Goal: Information Seeking & Learning: Check status

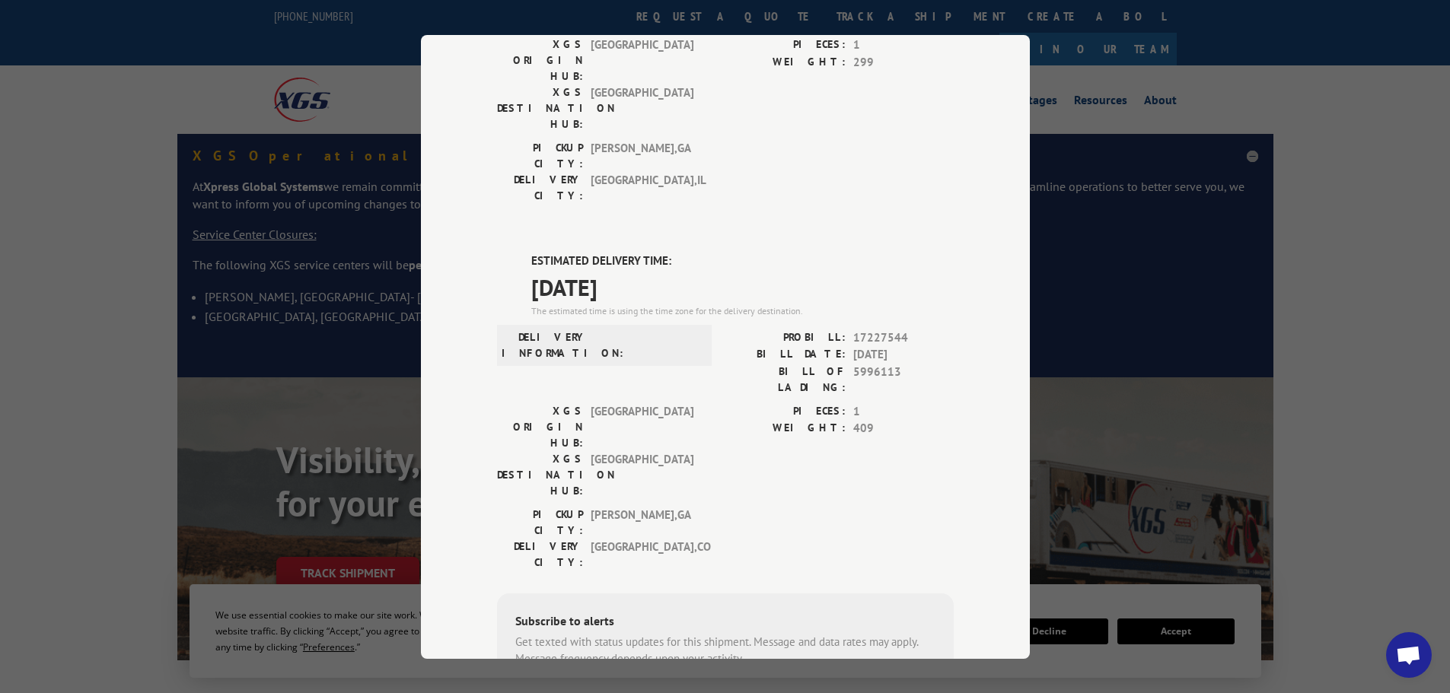
click at [891, 253] on label "ESTIMATED DELIVERY TIME:" at bounding box center [742, 262] width 422 height 18
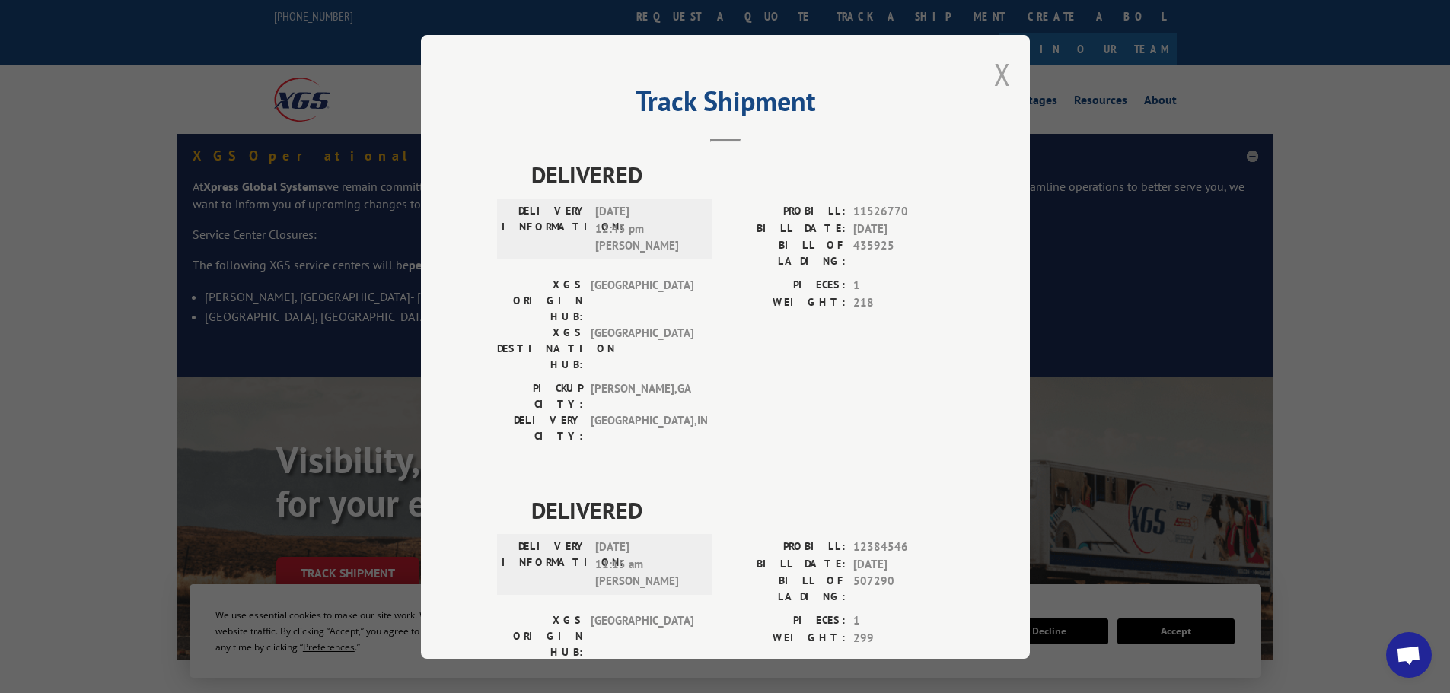
click at [994, 78] on button "Close modal" at bounding box center [1002, 74] width 17 height 40
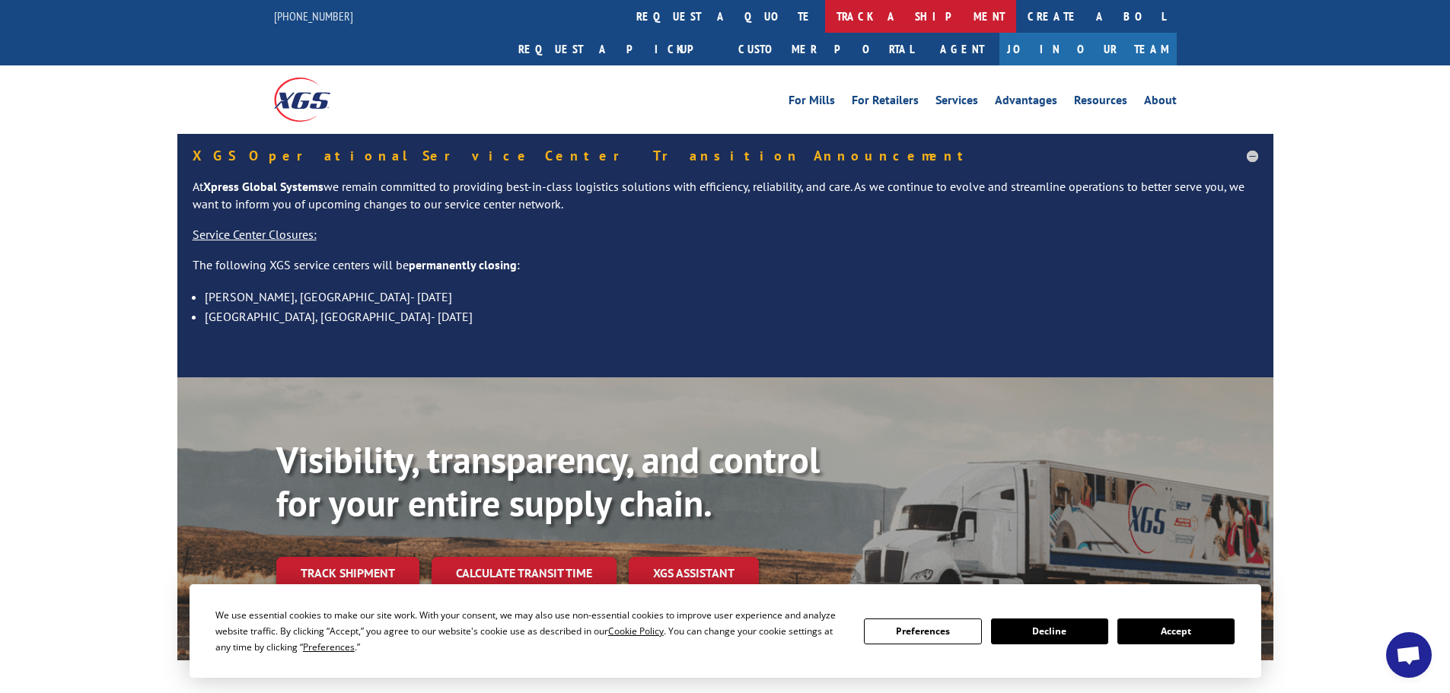
click at [825, 9] on link "track a shipment" at bounding box center [920, 16] width 191 height 33
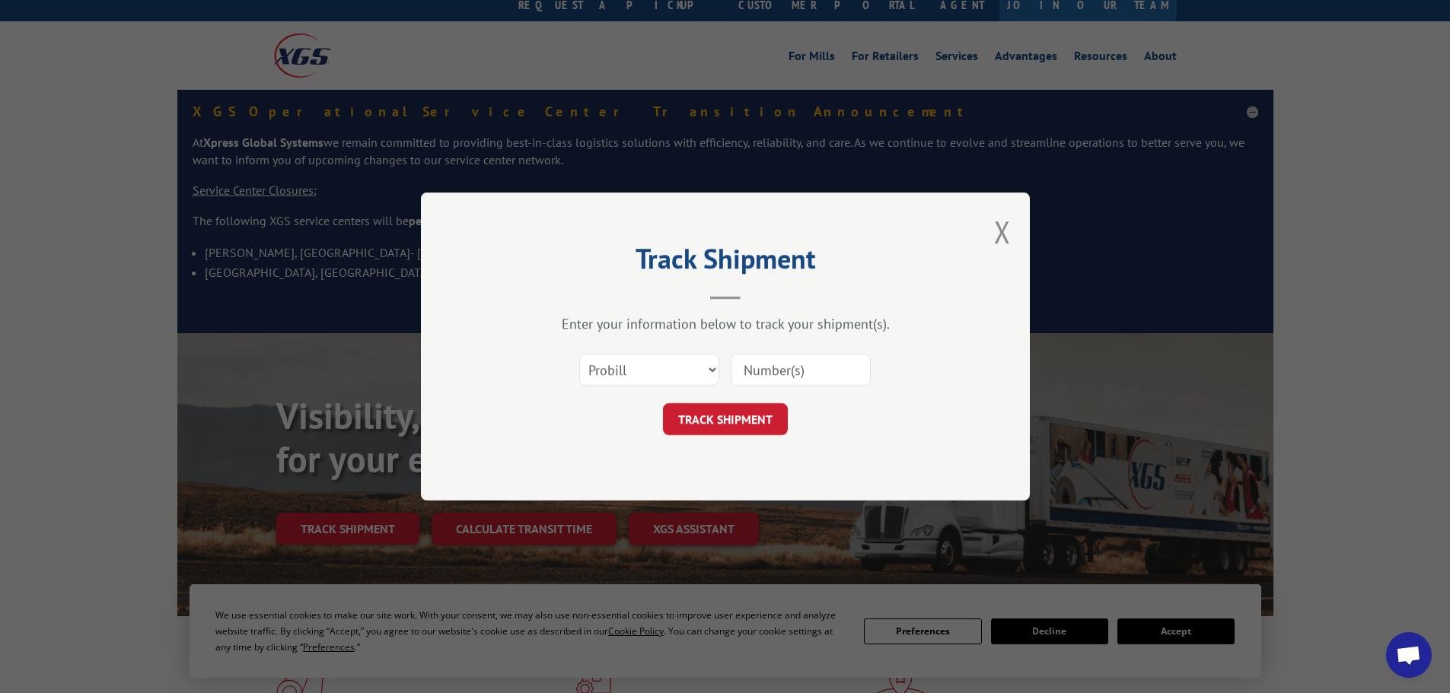
scroll to position [533, 0]
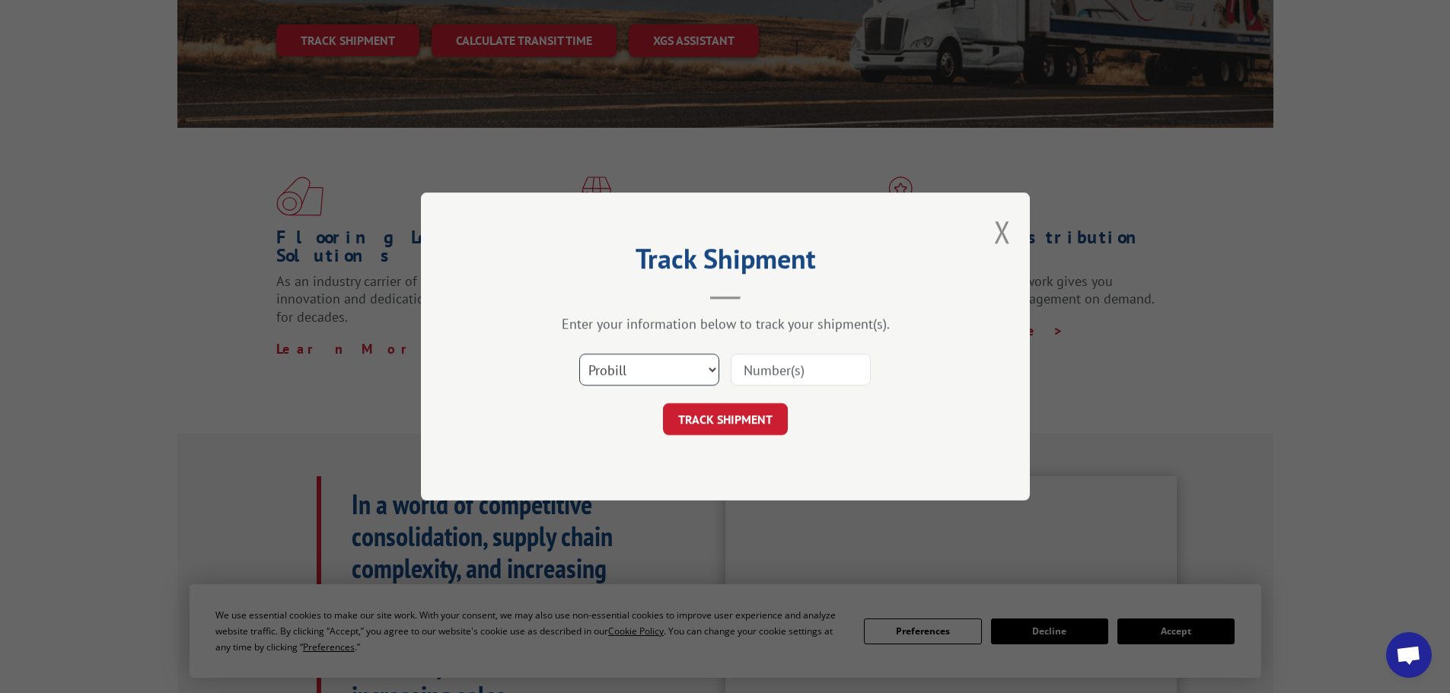
click at [700, 364] on select "Select category... Probill BOL PO" at bounding box center [649, 370] width 140 height 32
select select "po"
click at [579, 354] on select "Select category... Probill BOL PO" at bounding box center [649, 370] width 140 height 32
click at [756, 371] on input at bounding box center [800, 370] width 140 height 32
click at [1001, 228] on button "Close modal" at bounding box center [1002, 232] width 17 height 40
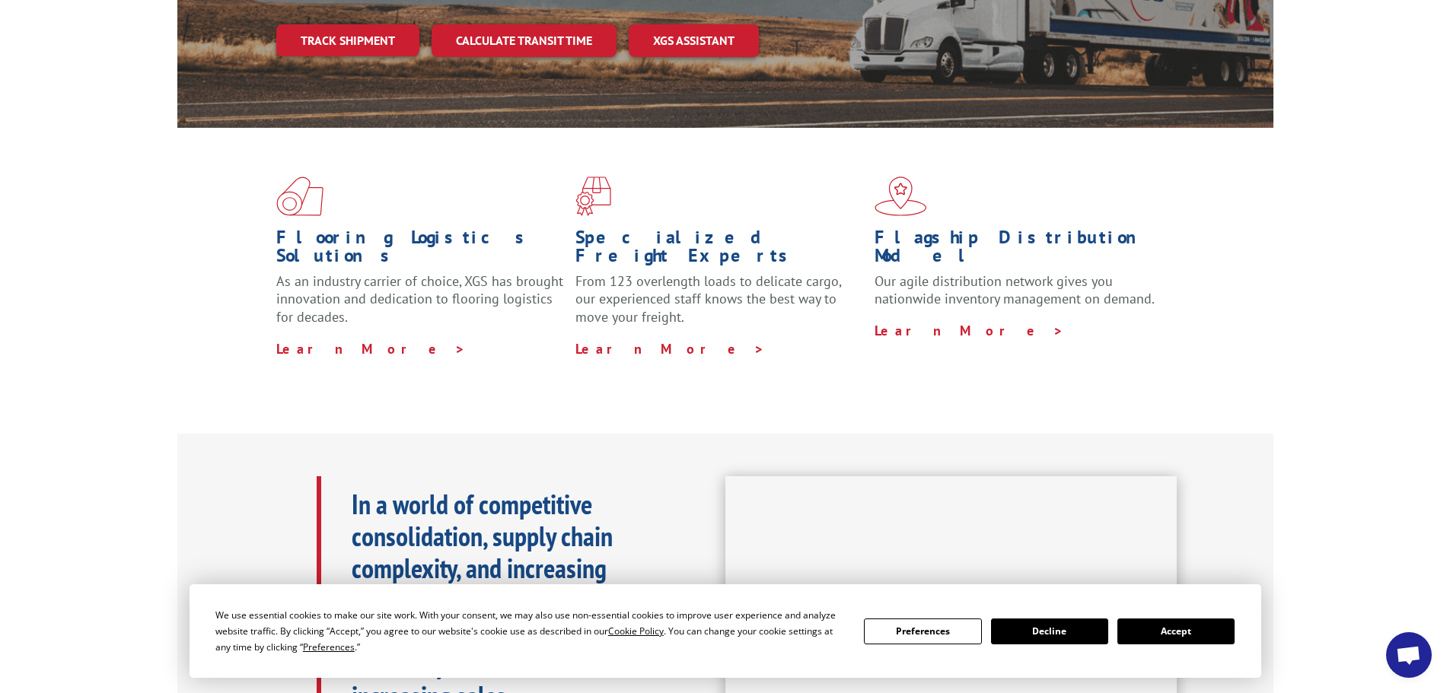
scroll to position [0, 0]
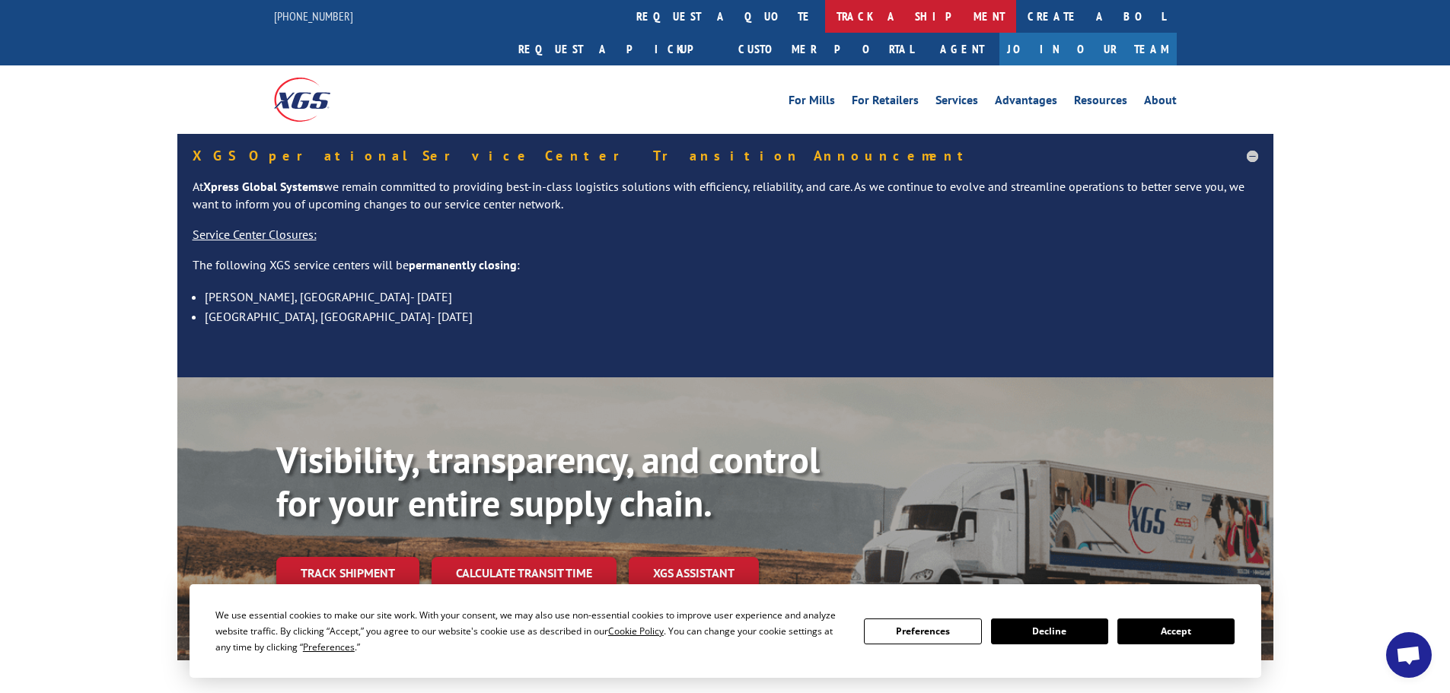
click at [825, 12] on link "track a shipment" at bounding box center [920, 16] width 191 height 33
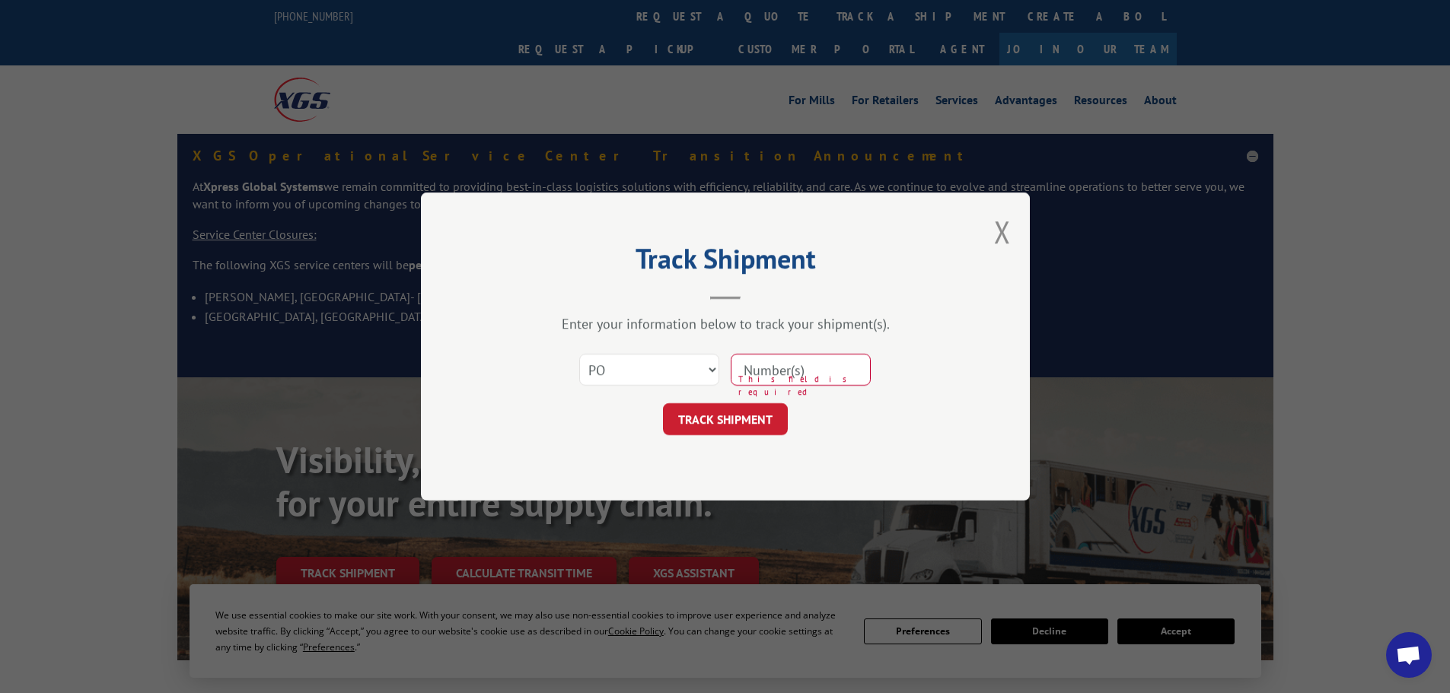
click at [772, 377] on input at bounding box center [800, 370] width 140 height 32
click at [778, 381] on input at bounding box center [800, 370] width 140 height 32
paste input "26530908"
type input "26530908"
click button "TRACK SHIPMENT" at bounding box center [725, 419] width 125 height 32
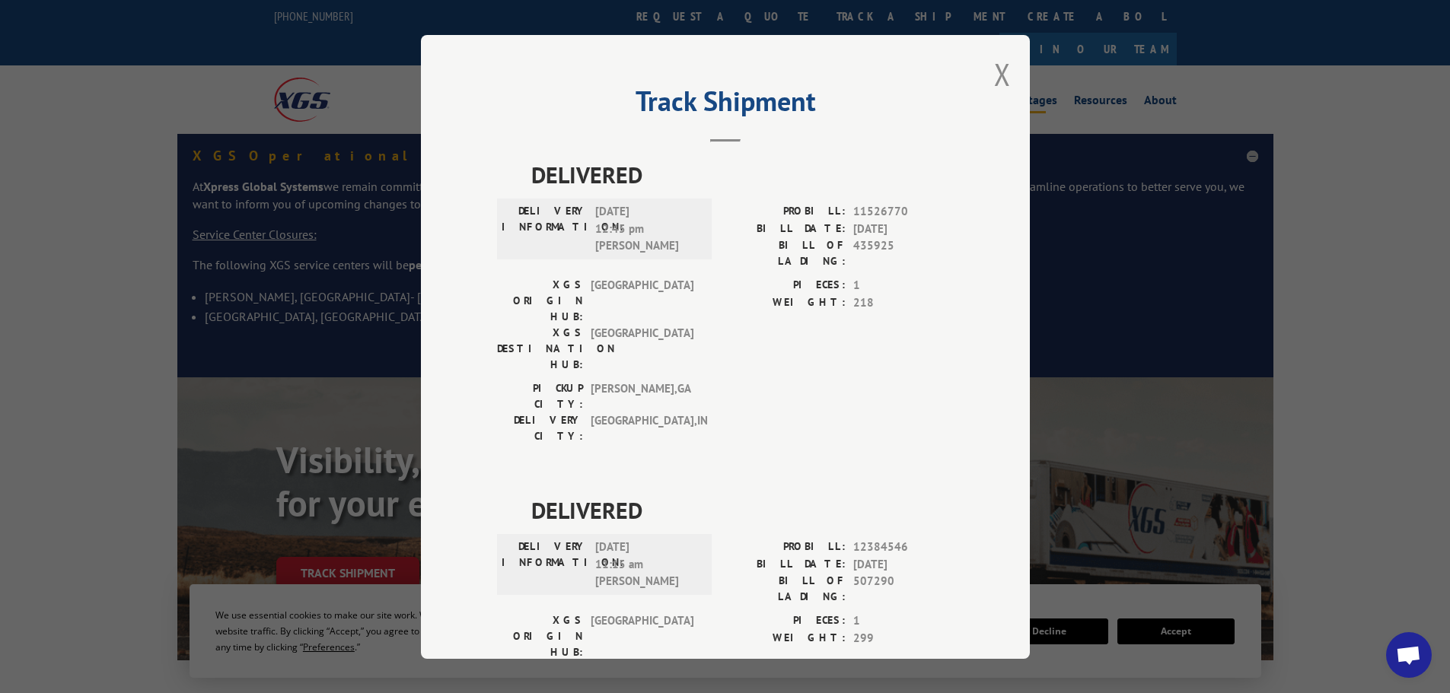
click at [995, 69] on button "Close modal" at bounding box center [1002, 74] width 17 height 40
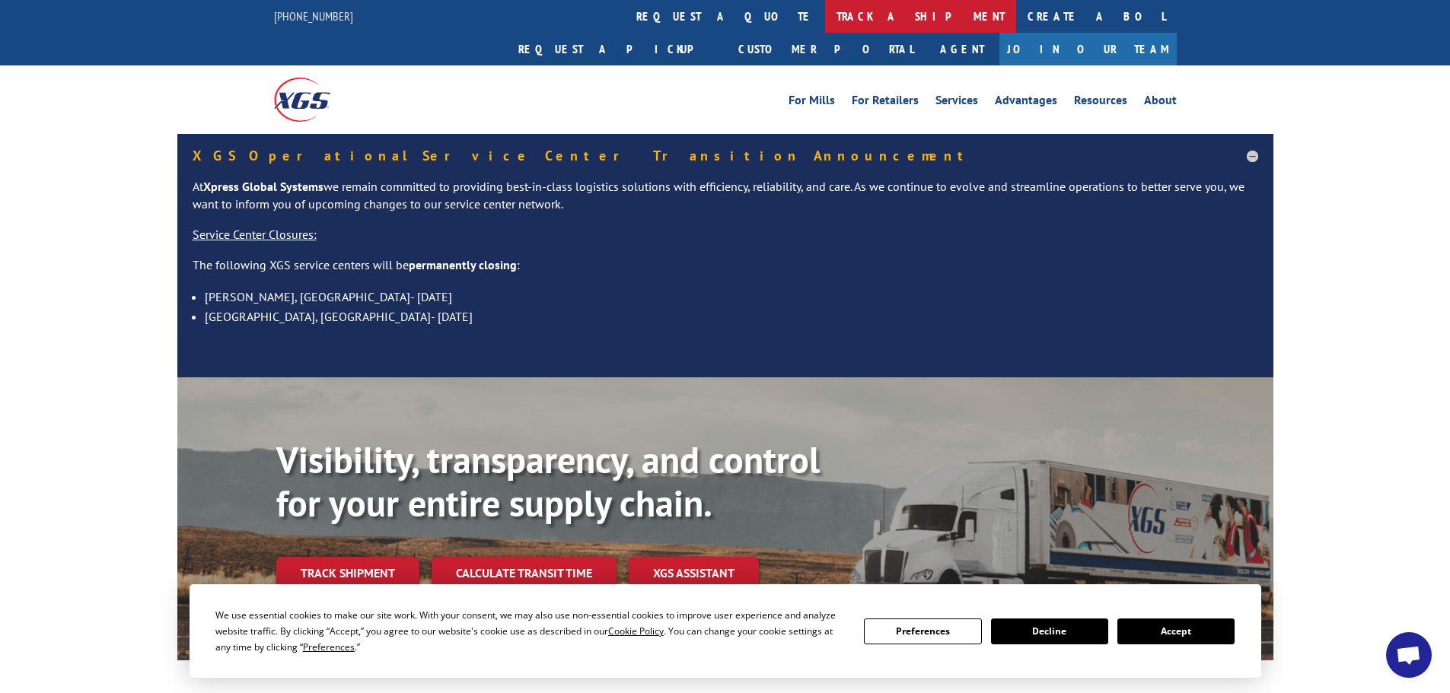
click at [825, 18] on link "track a shipment" at bounding box center [920, 16] width 191 height 33
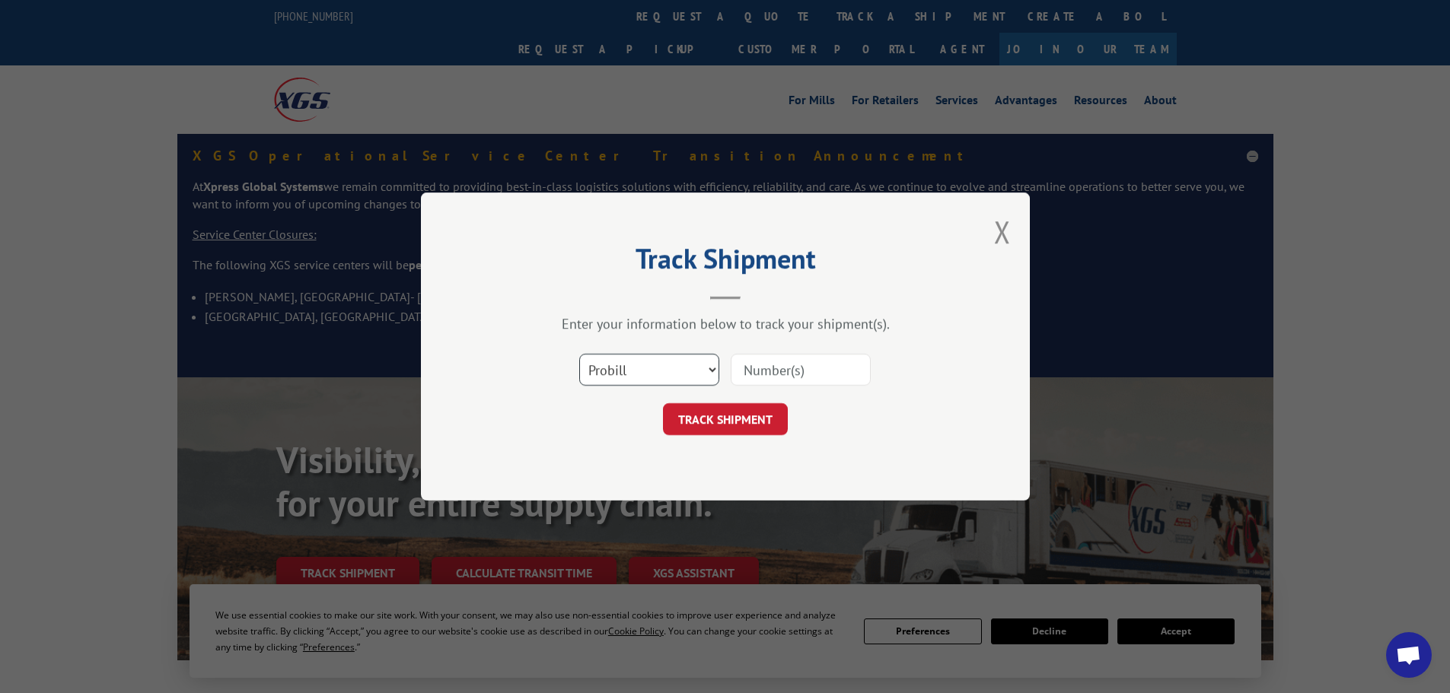
click at [660, 378] on select "Select category... Probill BOL PO" at bounding box center [649, 370] width 140 height 32
select select "po"
click at [579, 354] on select "Select category... Probill BOL PO" at bounding box center [649, 370] width 140 height 32
click at [769, 376] on input at bounding box center [800, 370] width 140 height 32
paste input "26530801"
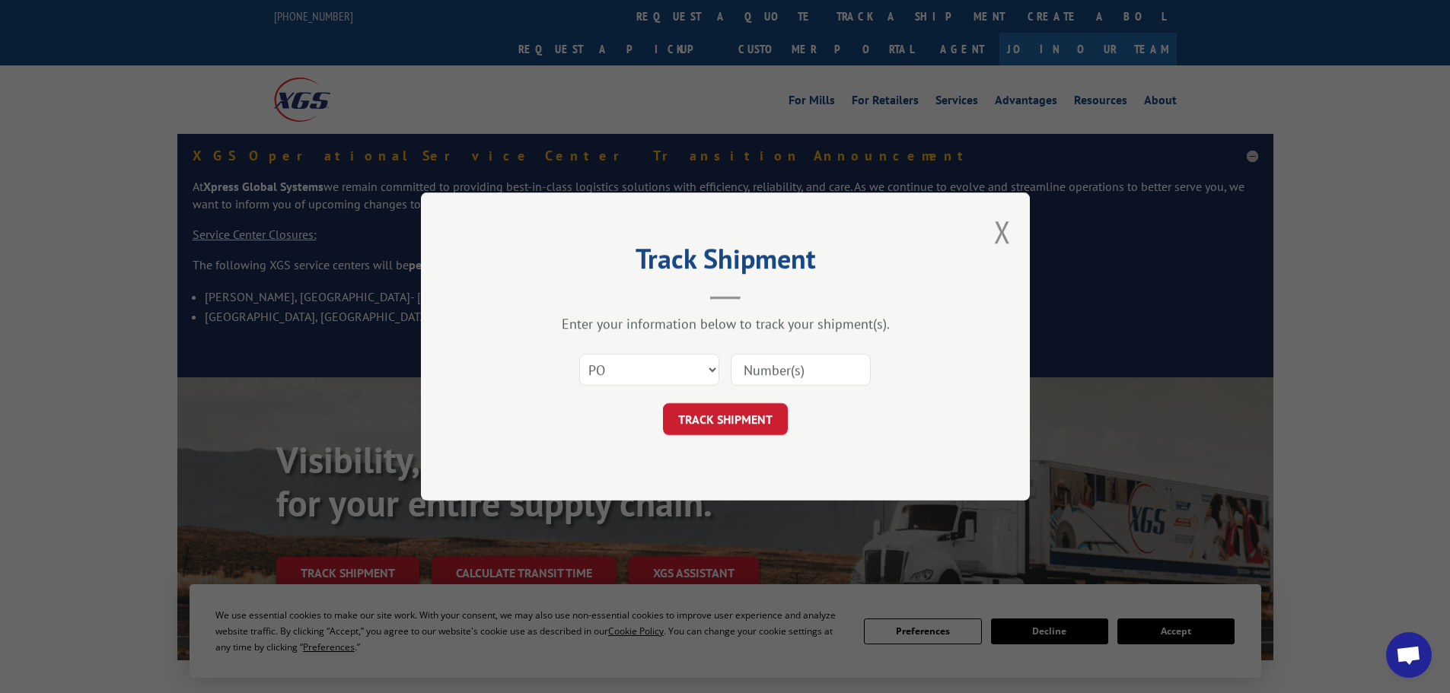
type input "26530801"
click button "TRACK SHIPMENT" at bounding box center [725, 419] width 125 height 32
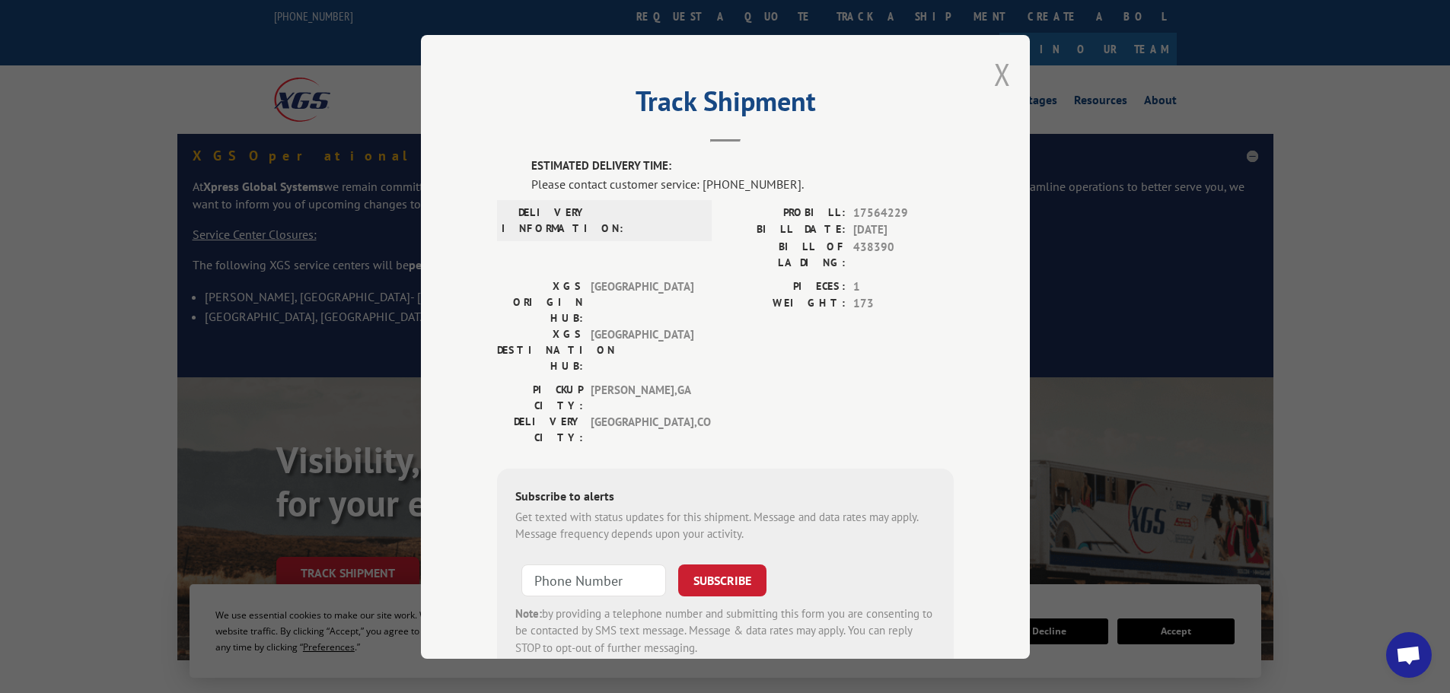
click at [995, 72] on button "Close modal" at bounding box center [1002, 74] width 17 height 40
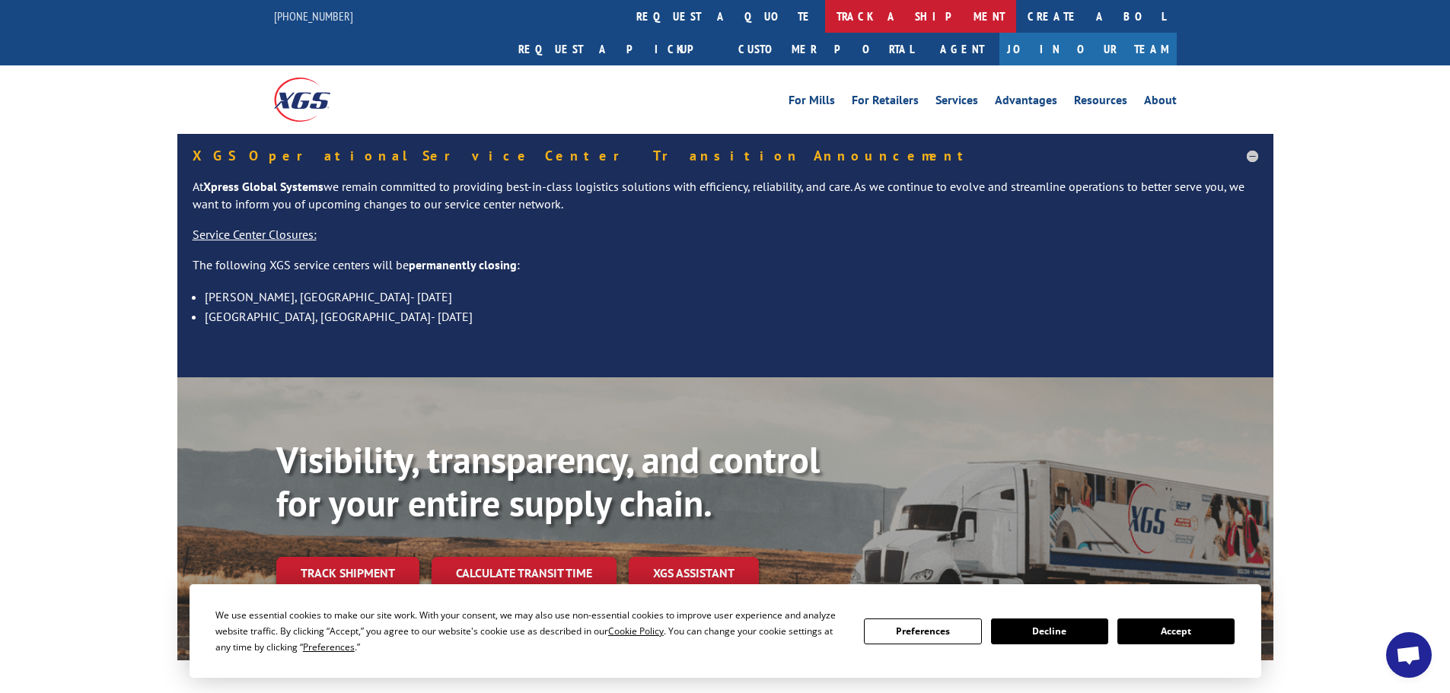
click at [825, 28] on link "track a shipment" at bounding box center [920, 16] width 191 height 33
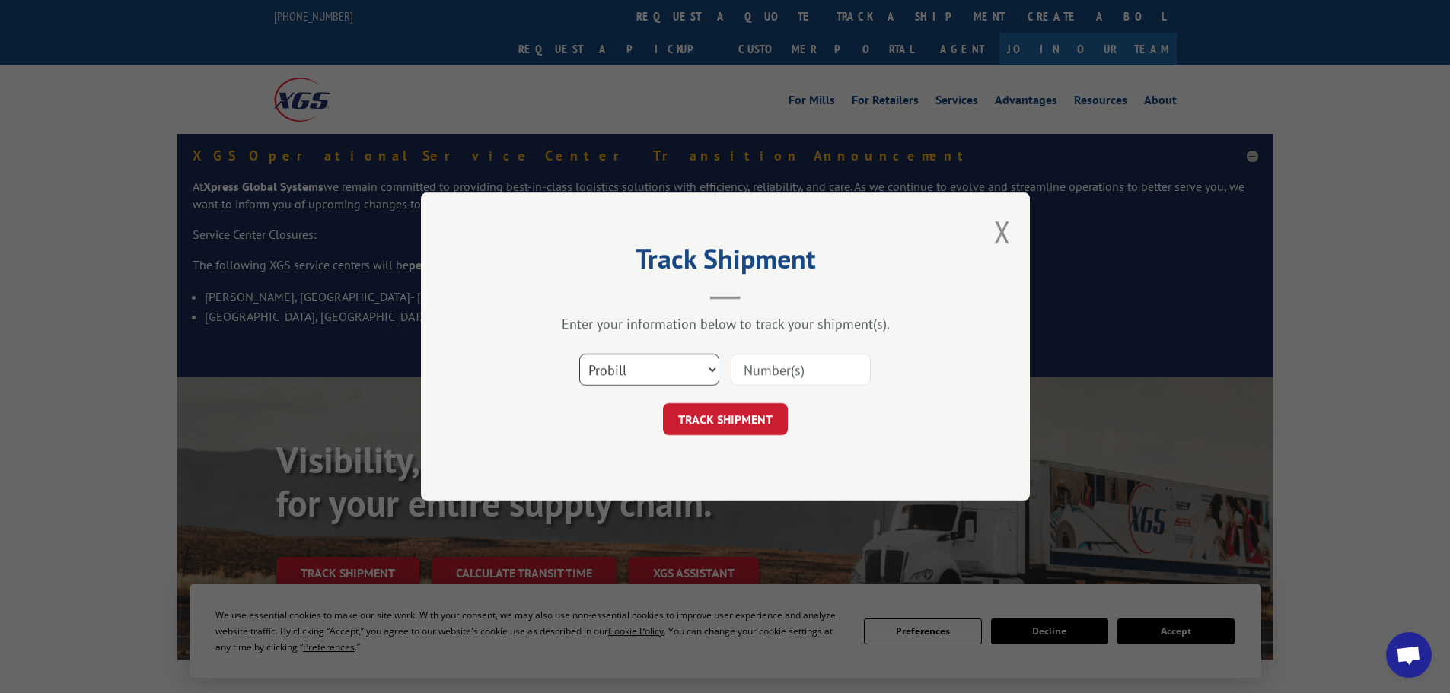
click at [635, 368] on select "Select category... Probill BOL PO" at bounding box center [649, 370] width 140 height 32
select select "po"
click at [579, 354] on select "Select category... Probill BOL PO" at bounding box center [649, 370] width 140 height 32
click at [760, 364] on input at bounding box center [800, 370] width 140 height 32
paste input "26530801"
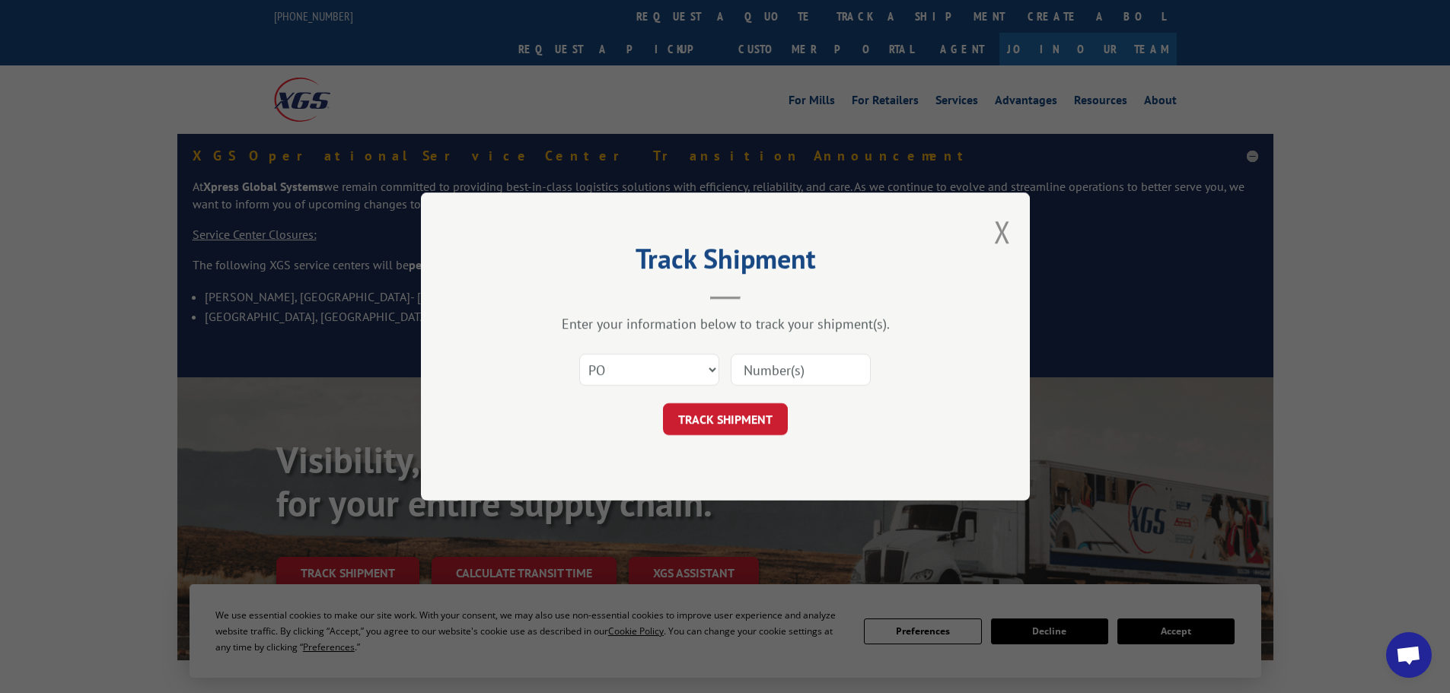
type input "26530801"
click button "TRACK SHIPMENT" at bounding box center [725, 419] width 125 height 32
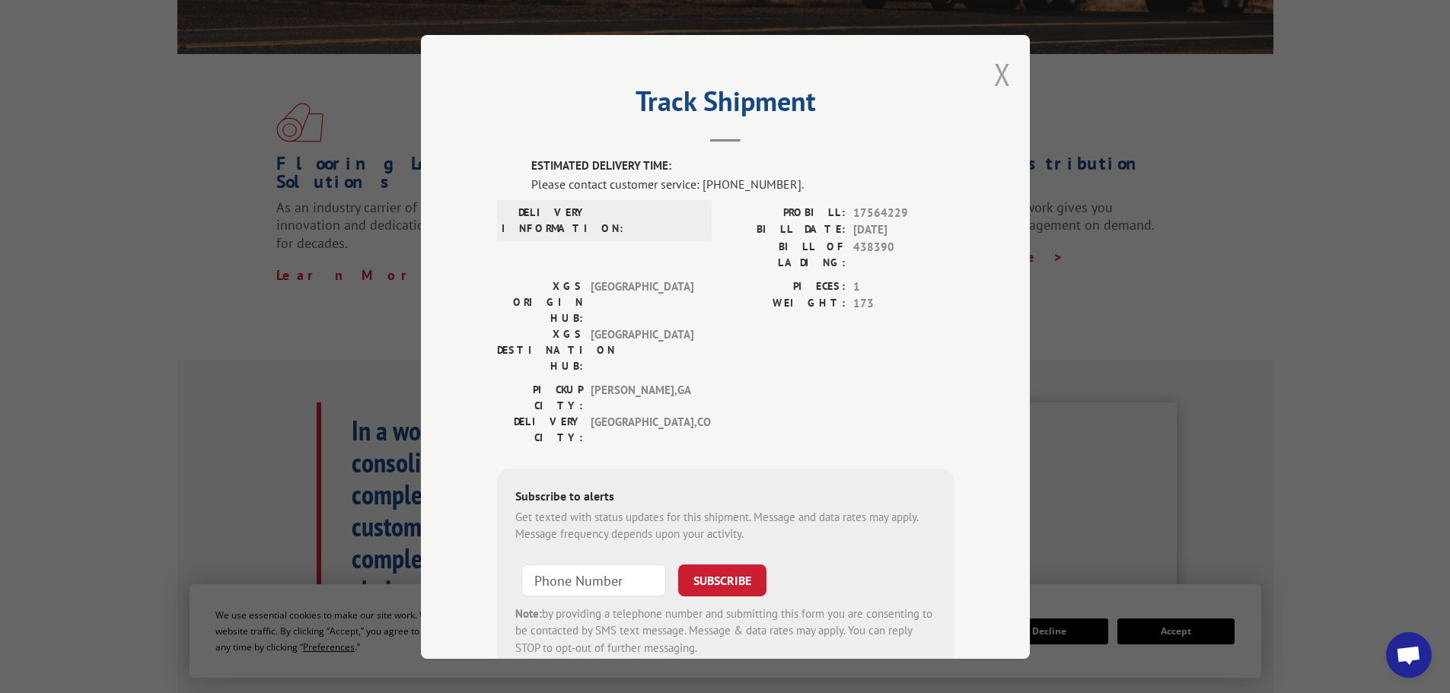
click at [994, 69] on button "Close modal" at bounding box center [1002, 74] width 17 height 40
